Goal: Task Accomplishment & Management: Use online tool/utility

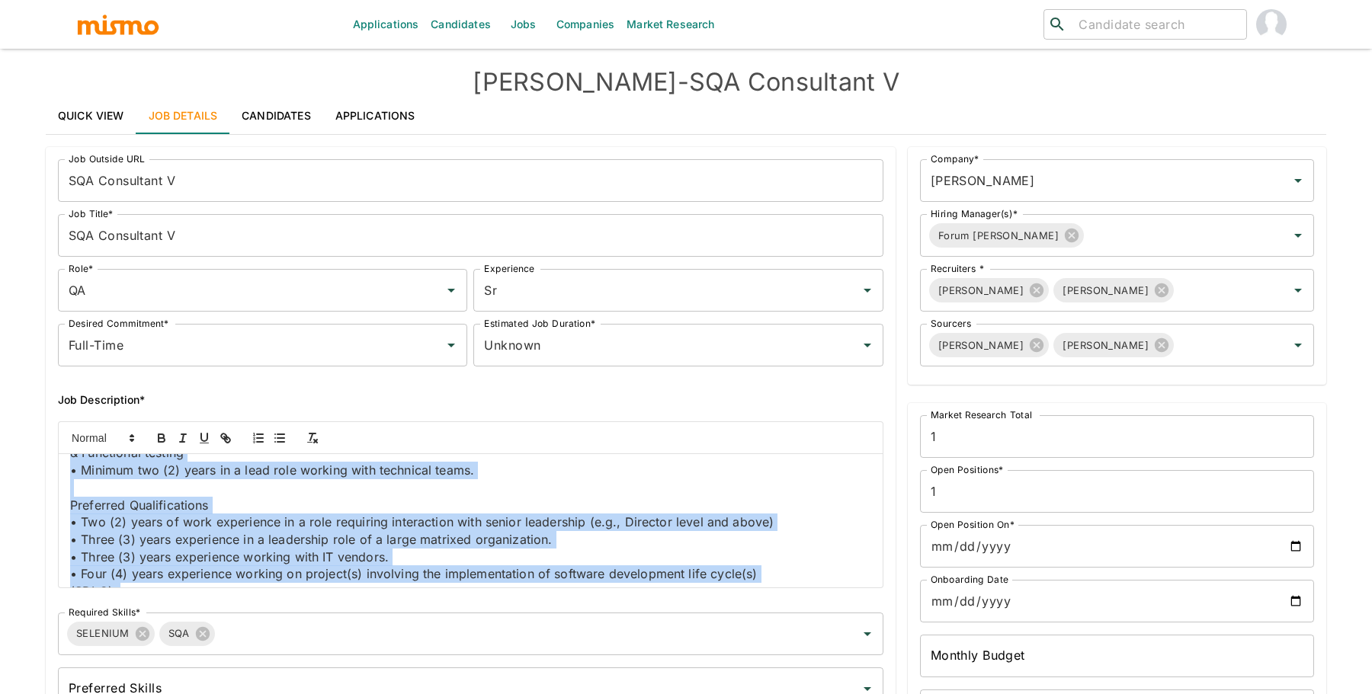
scroll to position [1096, 0]
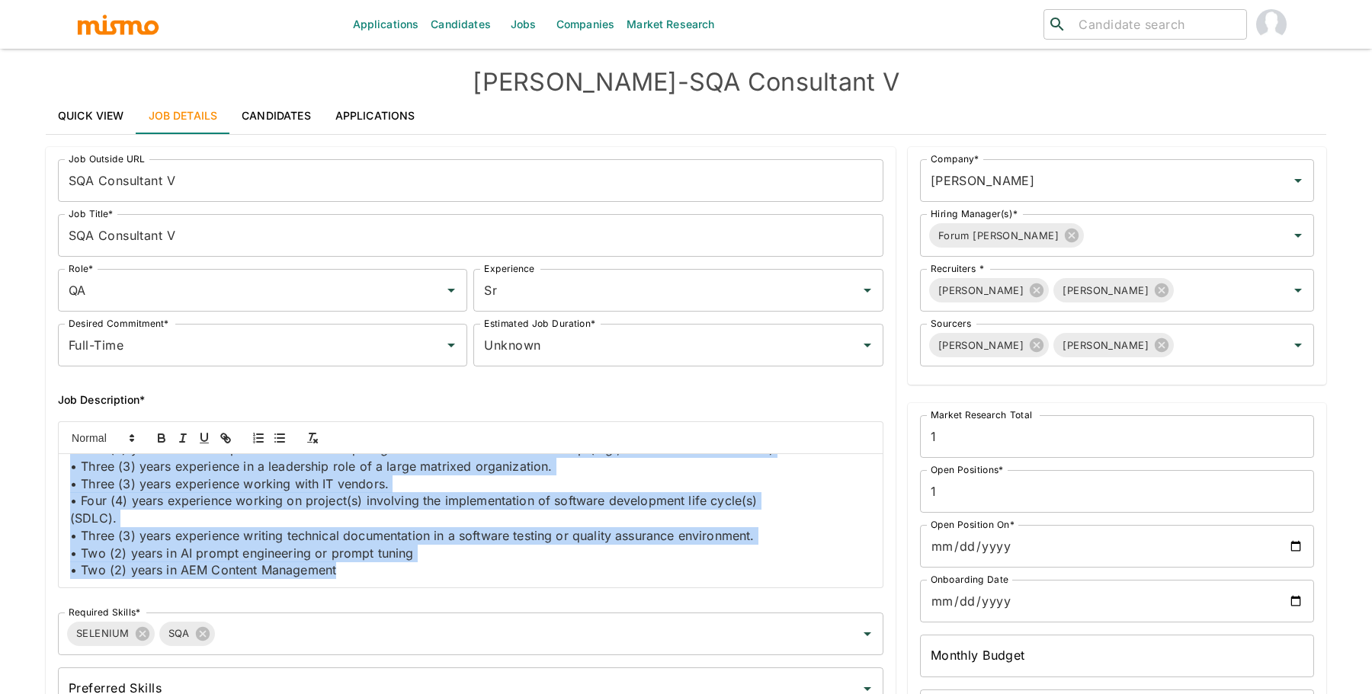
drag, startPoint x: 69, startPoint y: 470, endPoint x: 182, endPoint y: 668, distance: 227.7
click at [182, 668] on div "Job Outside URL SQA Consultant V Job Outside URL Job Title* SQA Consultant V Jo…" at bounding box center [464, 431] width 837 height 569
copy div "Job Summary This senior-level role leads quality assurance efforts across consu…"
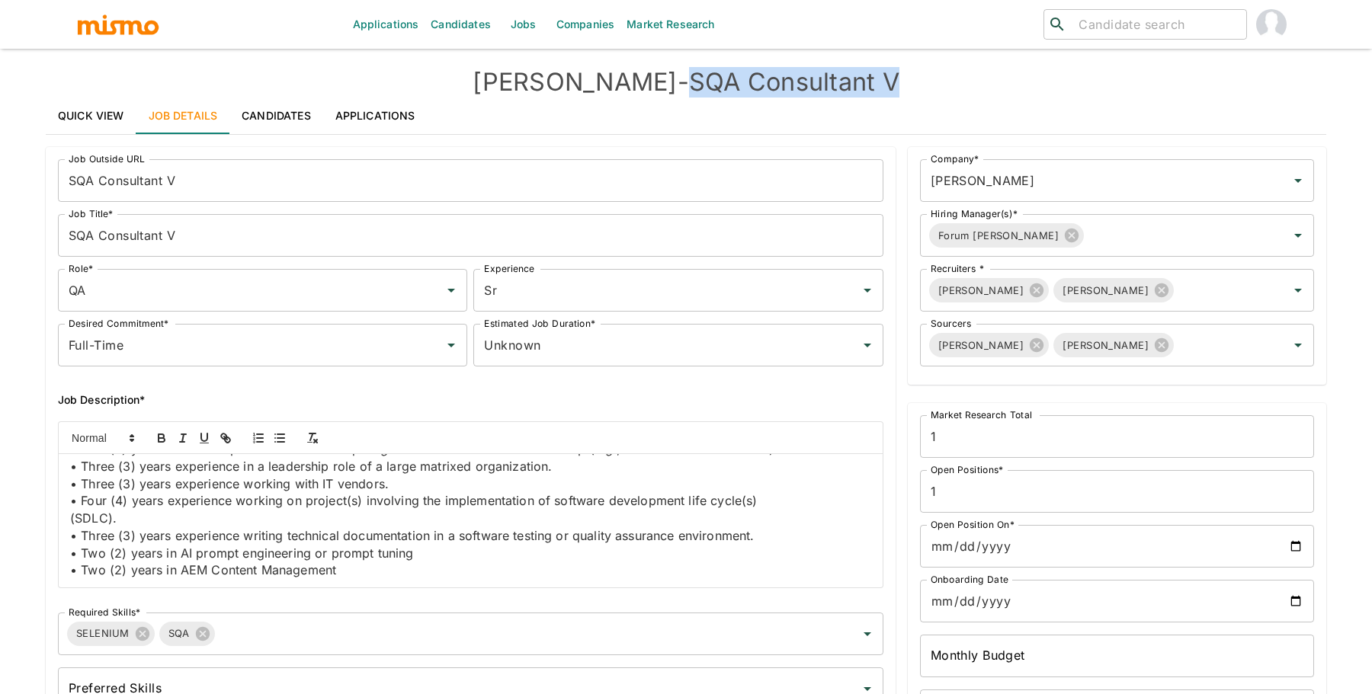
drag, startPoint x: 631, startPoint y: 86, endPoint x: 857, endPoint y: 86, distance: 226.3
click at [857, 86] on h4 "Kaiser - SQA Consultant V" at bounding box center [686, 82] width 1280 height 30
copy h4 "SQA Consultant V"
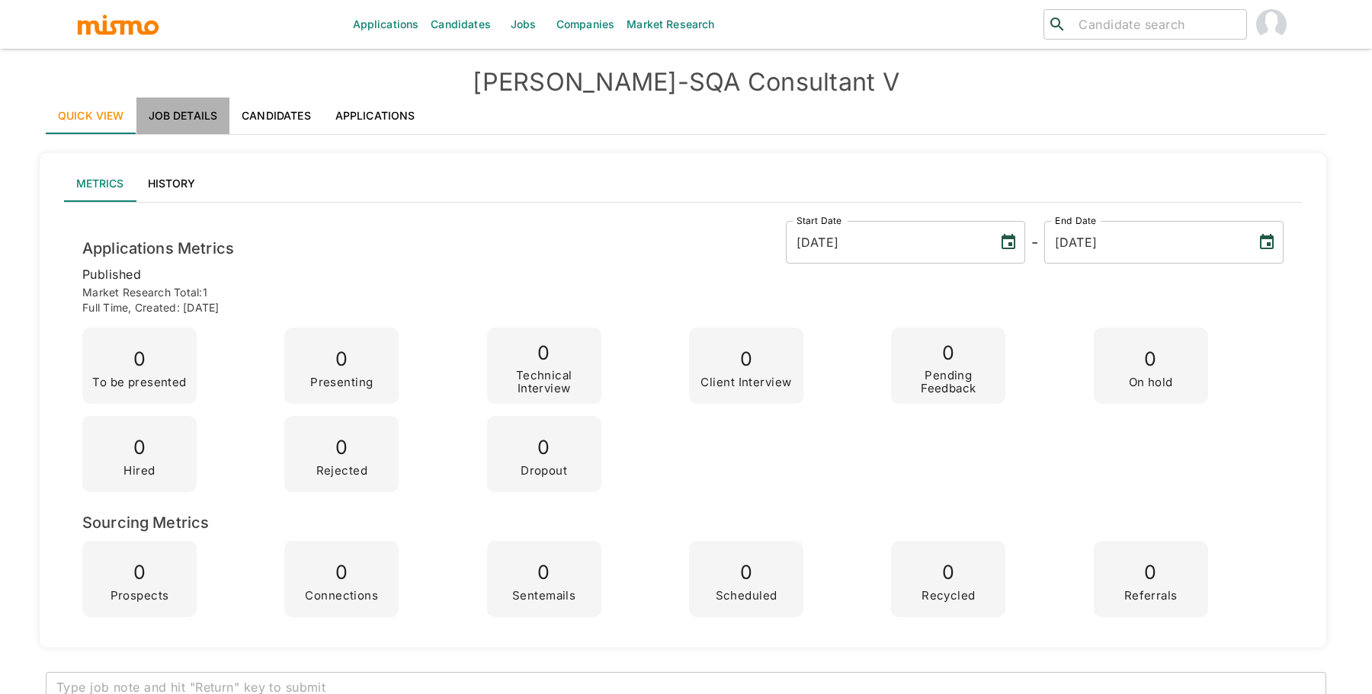
click at [169, 113] on link "Job Details" at bounding box center [183, 116] width 94 height 37
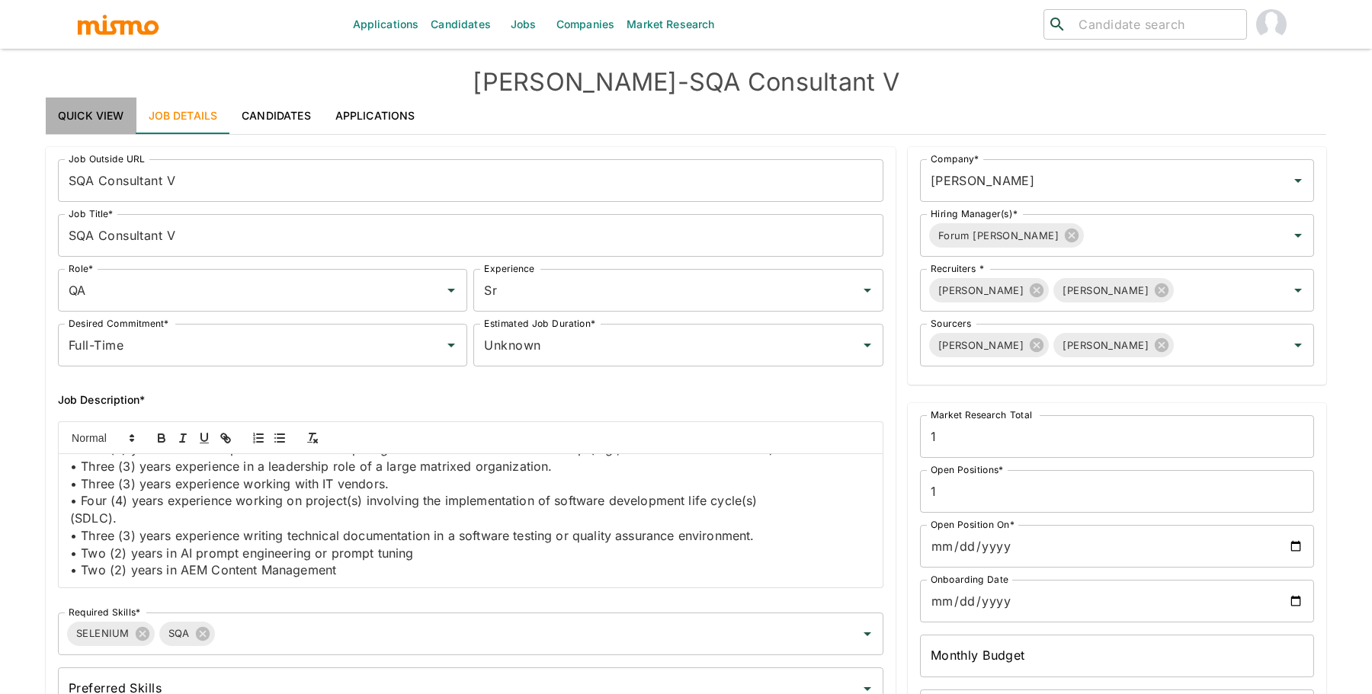
click at [83, 106] on link "Quick View" at bounding box center [91, 116] width 91 height 37
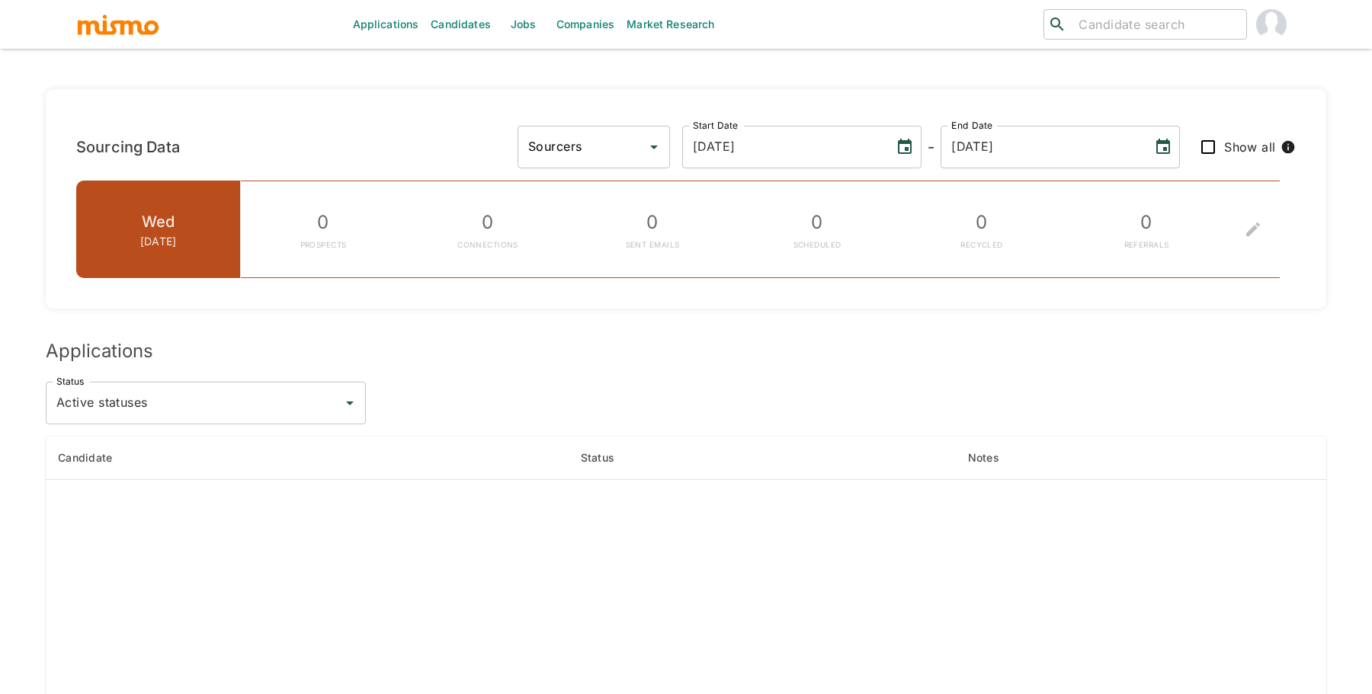
scroll to position [988, 0]
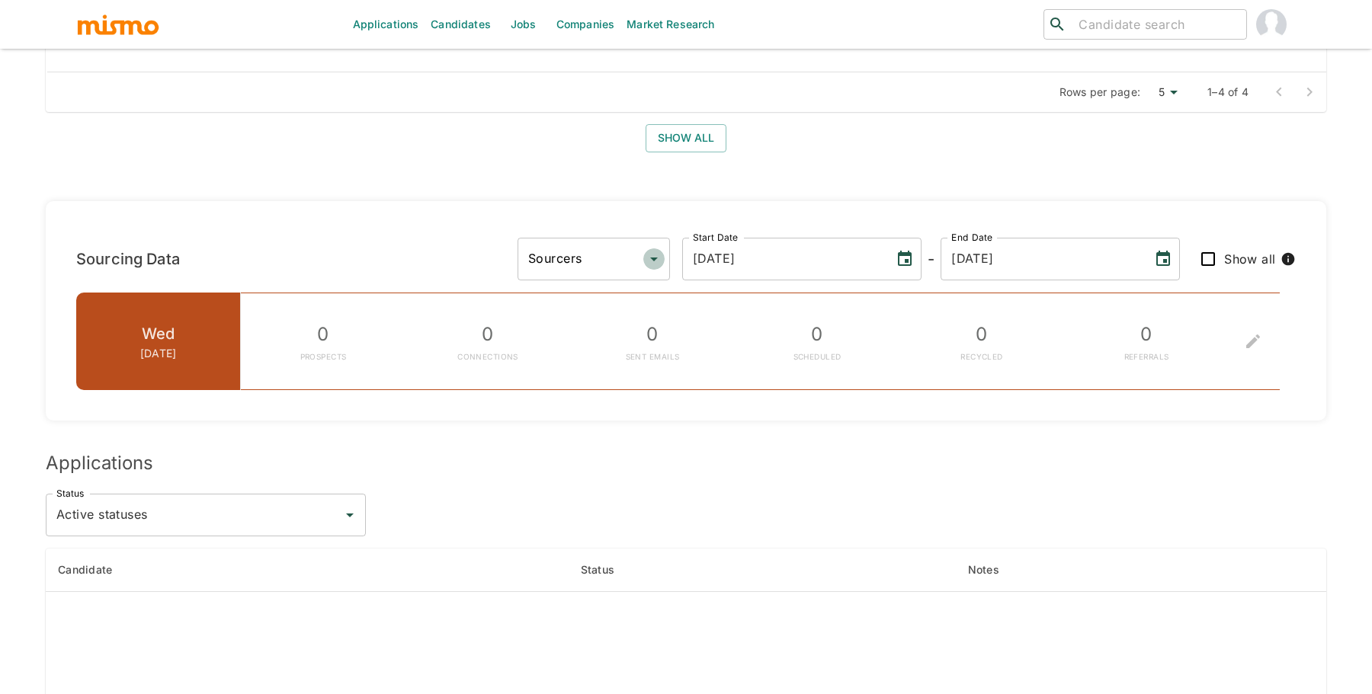
click at [663, 268] on icon "Open" at bounding box center [654, 259] width 18 height 18
click at [738, 323] on li "[PERSON_NAME]" at bounding box center [698, 324] width 152 height 30
type input "[PERSON_NAME]"
click at [1202, 275] on input "Show all" at bounding box center [1208, 259] width 32 height 32
checkbox input "true"
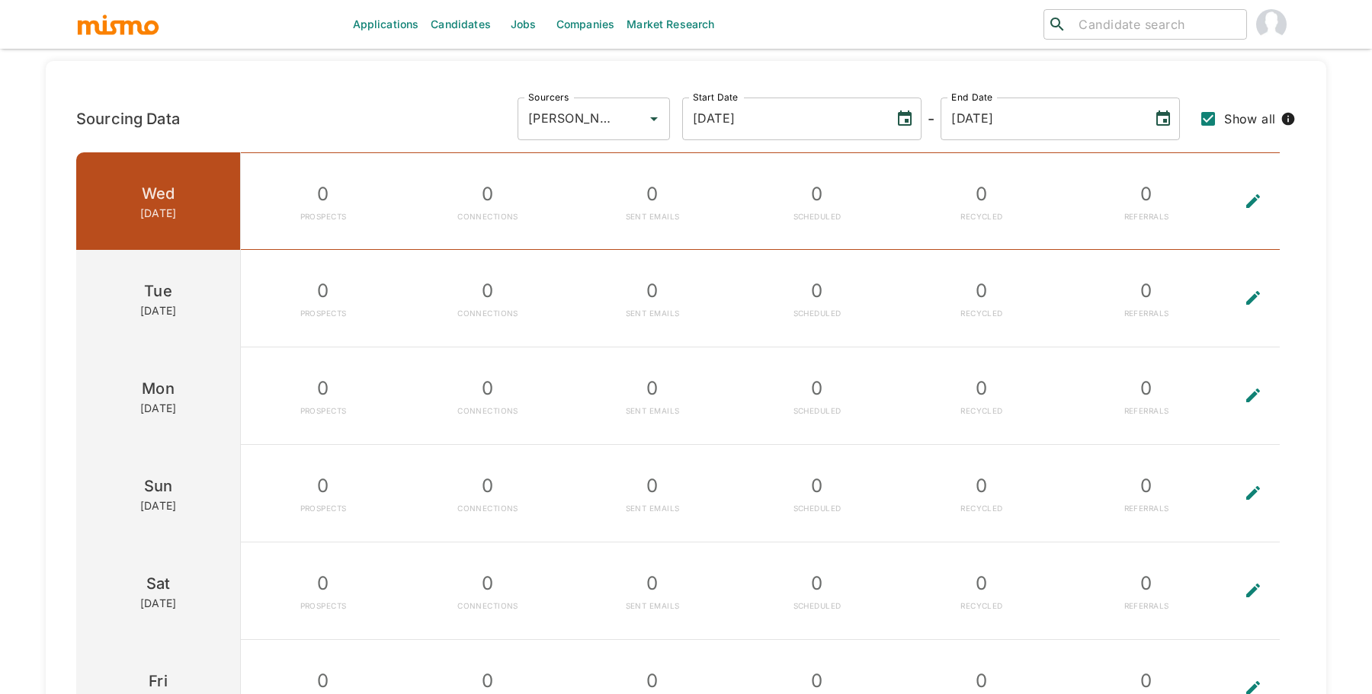
scroll to position [1145, 0]
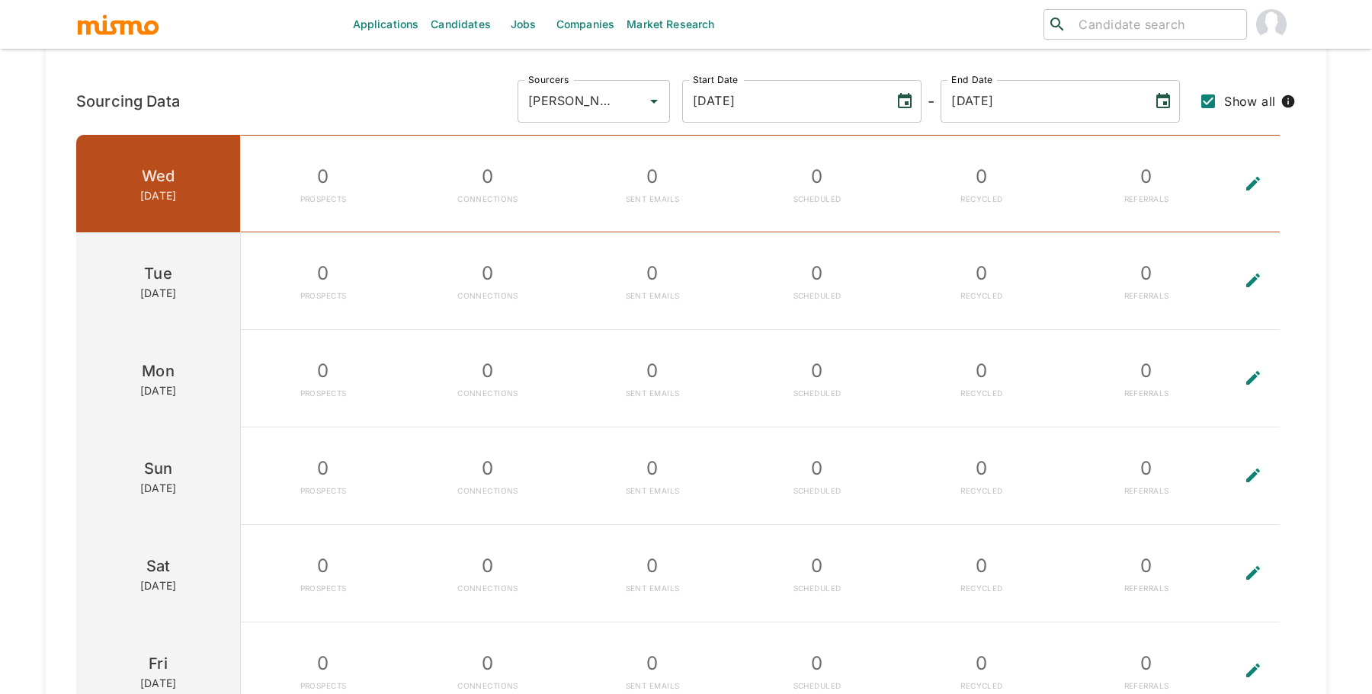
click at [1245, 317] on button "To edit the metrics, please select a sourcer first." at bounding box center [1252, 280] width 49 height 97
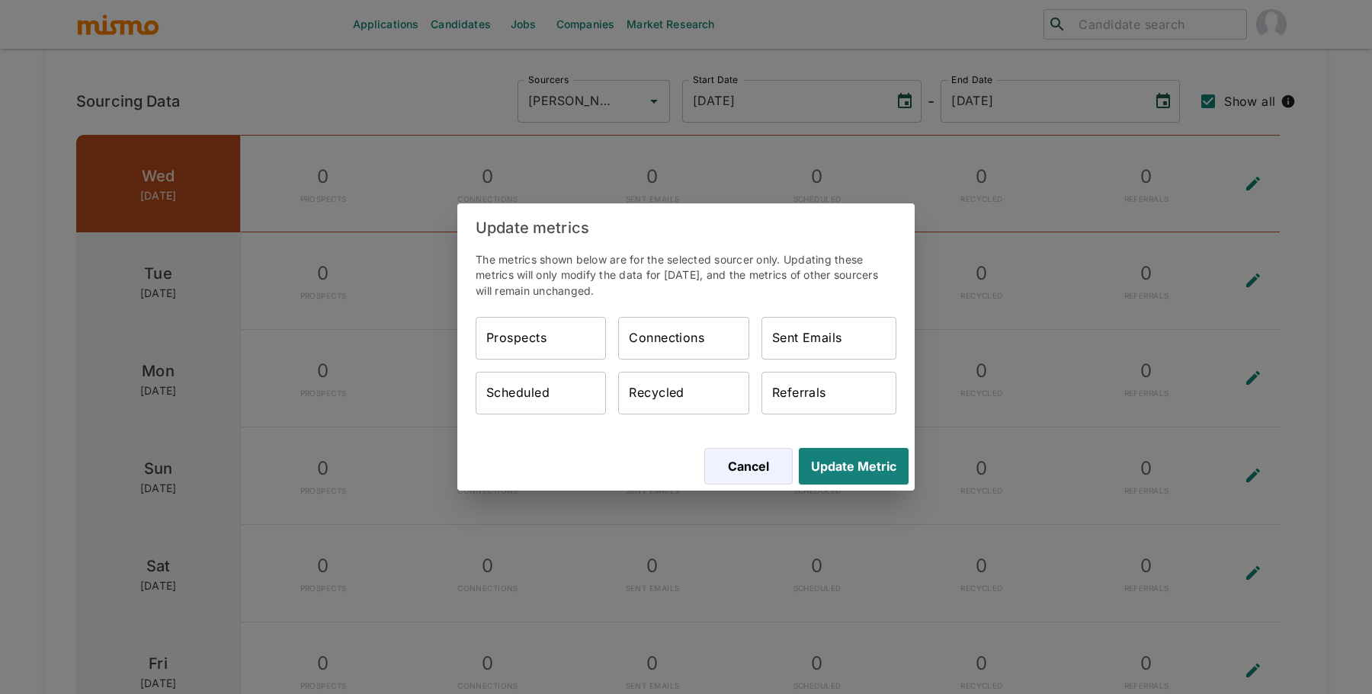
click at [530, 356] on input "Prospects" at bounding box center [541, 338] width 130 height 43
type input "20"
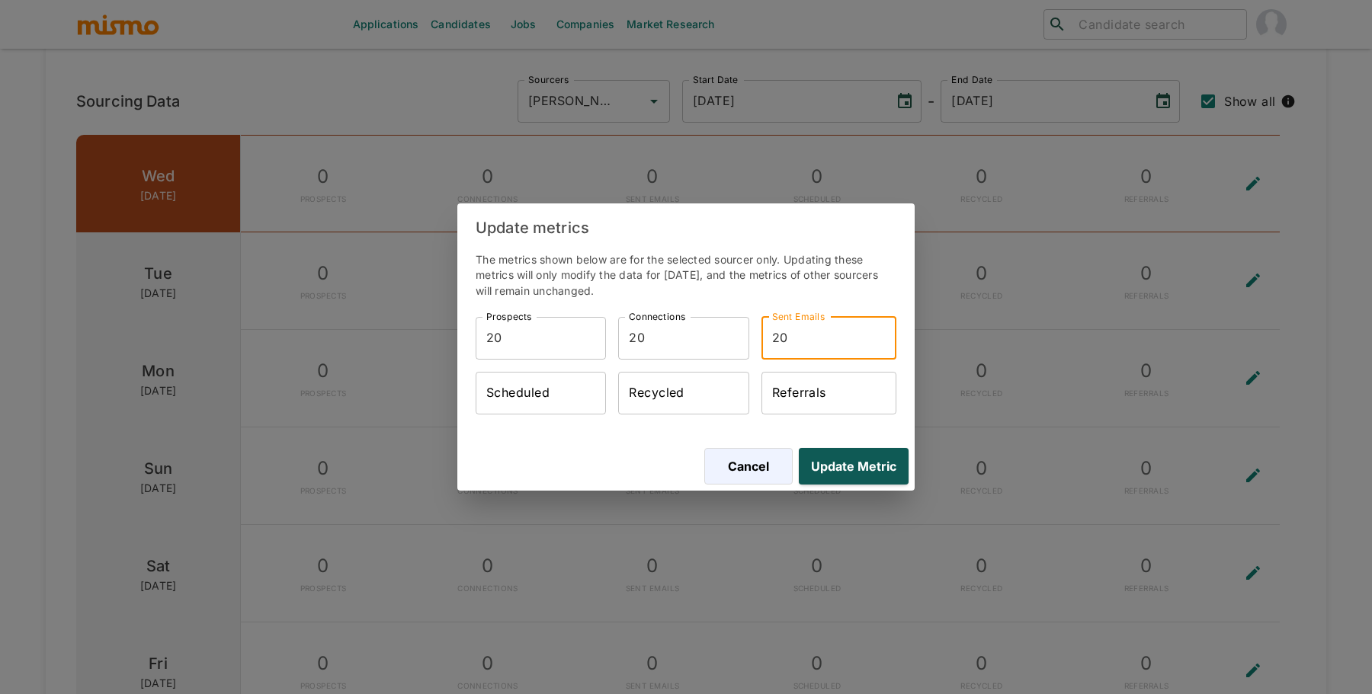
type input "20"
click at [839, 460] on button "Update Metric" at bounding box center [851, 466] width 116 height 37
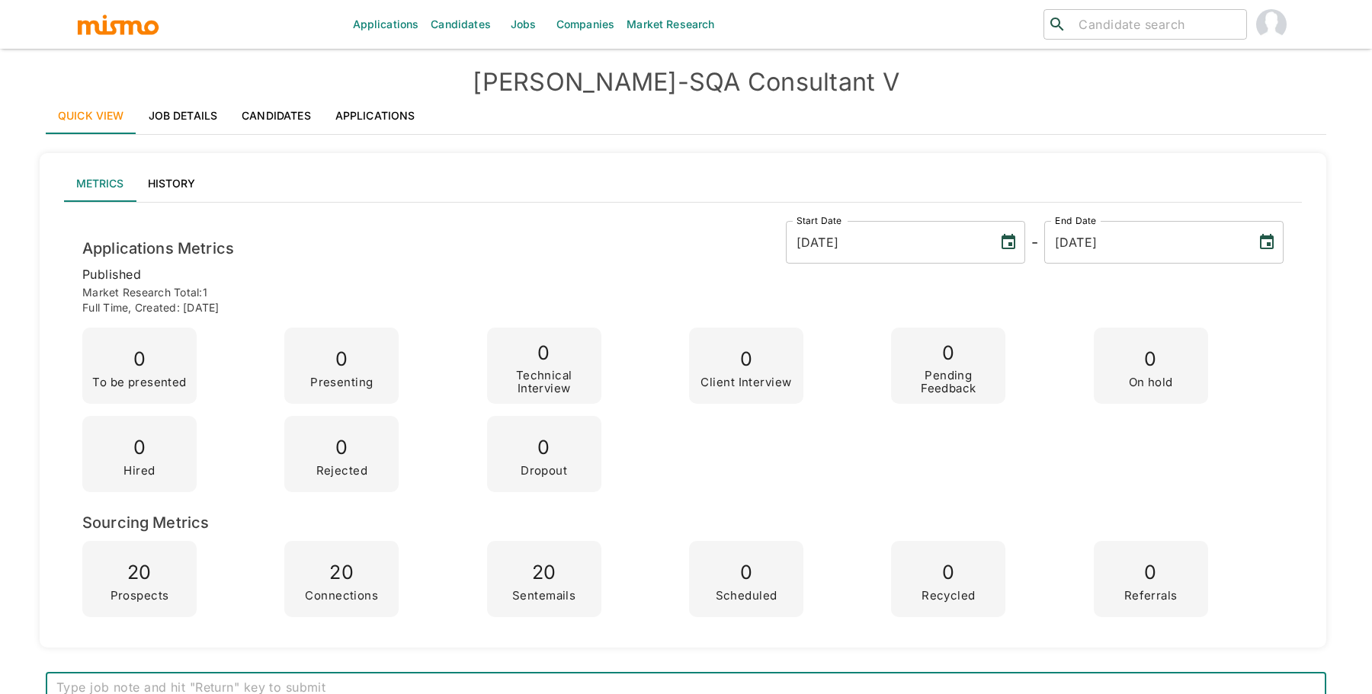
click at [203, 124] on link "Job Details" at bounding box center [183, 116] width 94 height 37
